Goal: Navigation & Orientation: Find specific page/section

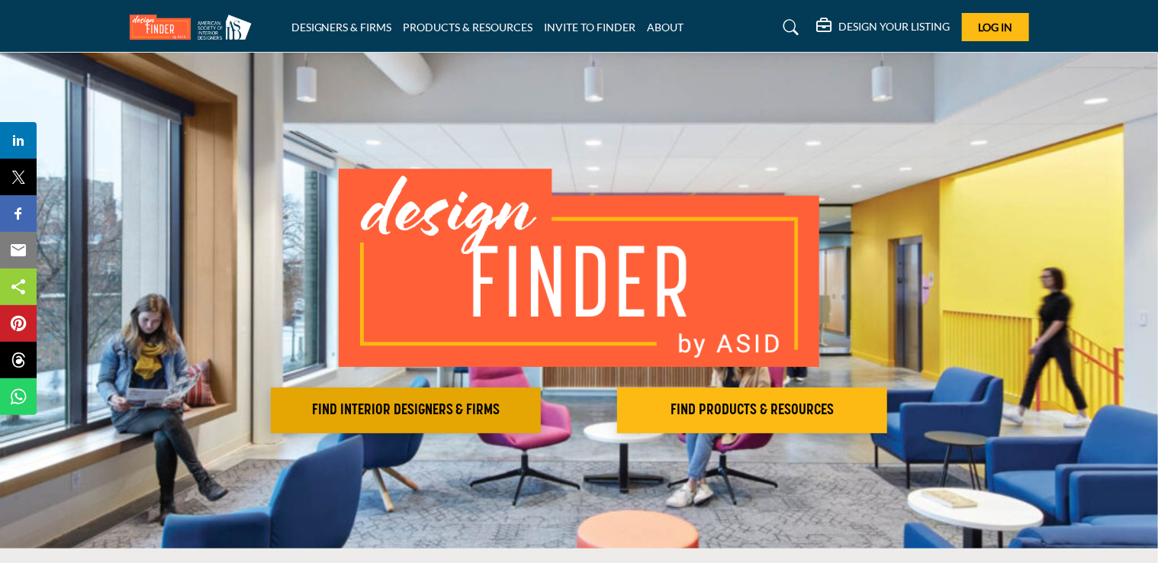
click at [421, 419] on h2 "FIND INTERIOR DESIGNERS & FIRMS" at bounding box center [405, 410] width 261 height 18
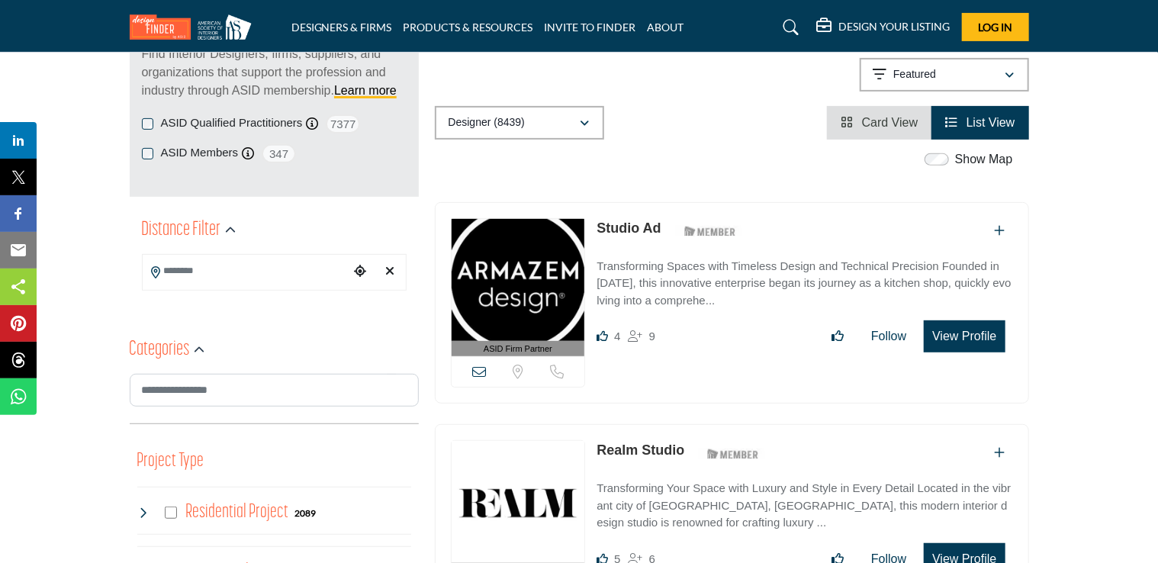
scroll to position [221, 0]
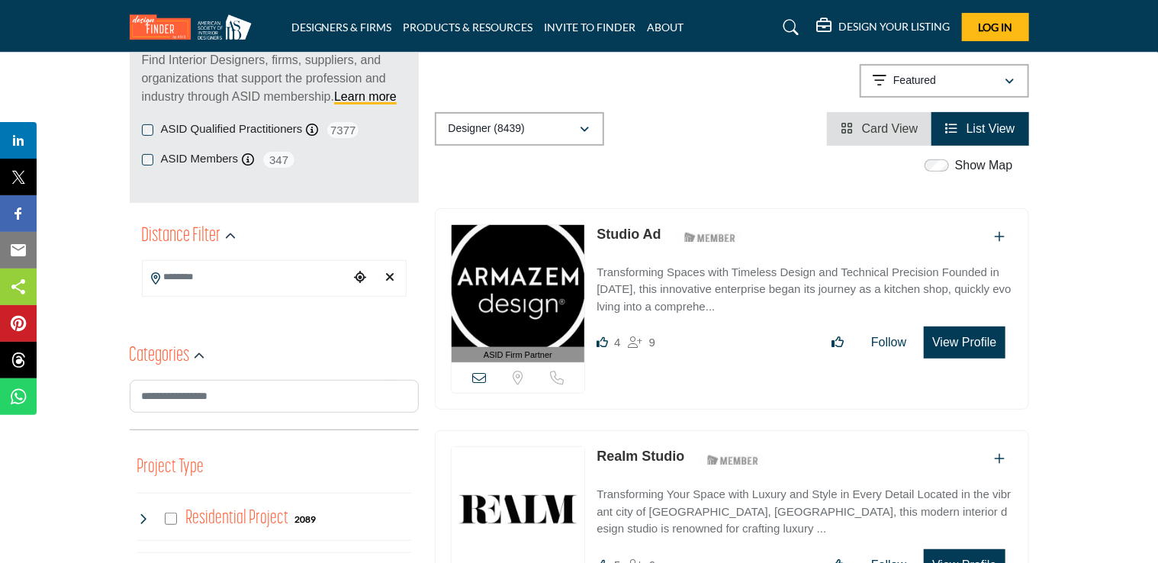
click at [631, 231] on link "Studio Ad" at bounding box center [628, 234] width 64 height 15
